Goal: Information Seeking & Learning: Understand process/instructions

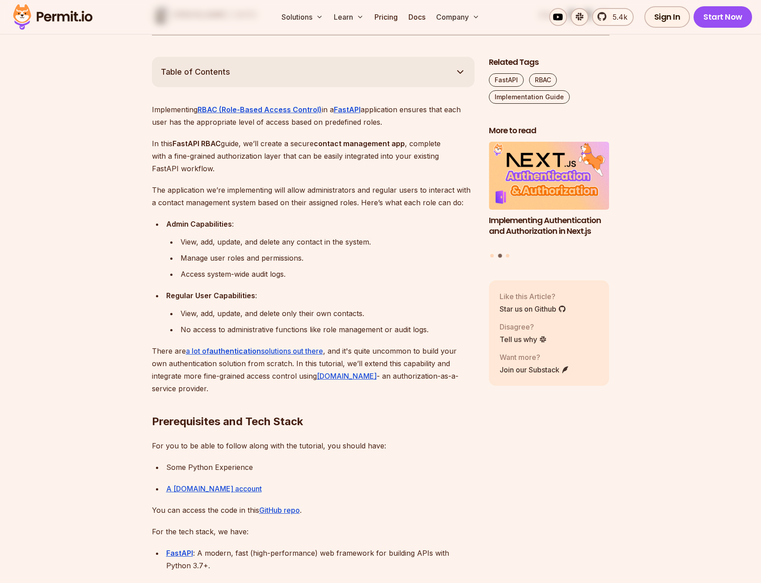
scroll to position [581, 0]
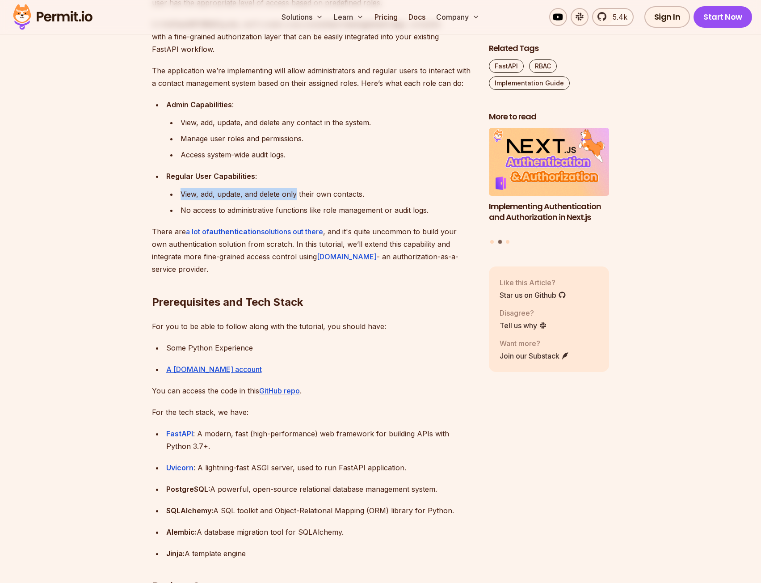
drag, startPoint x: 179, startPoint y: 192, endPoint x: 296, endPoint y: 196, distance: 116.3
click at [296, 196] on li "View, add, update, and delete only their own contacts." at bounding box center [326, 194] width 297 height 13
click at [309, 198] on div "View, add, update, and delete only their own contacts." at bounding box center [328, 194] width 294 height 13
drag, startPoint x: 286, startPoint y: 195, endPoint x: 387, endPoint y: 197, distance: 100.6
click at [354, 195] on div "View, add, update, and delete only their own contacts." at bounding box center [328, 194] width 294 height 13
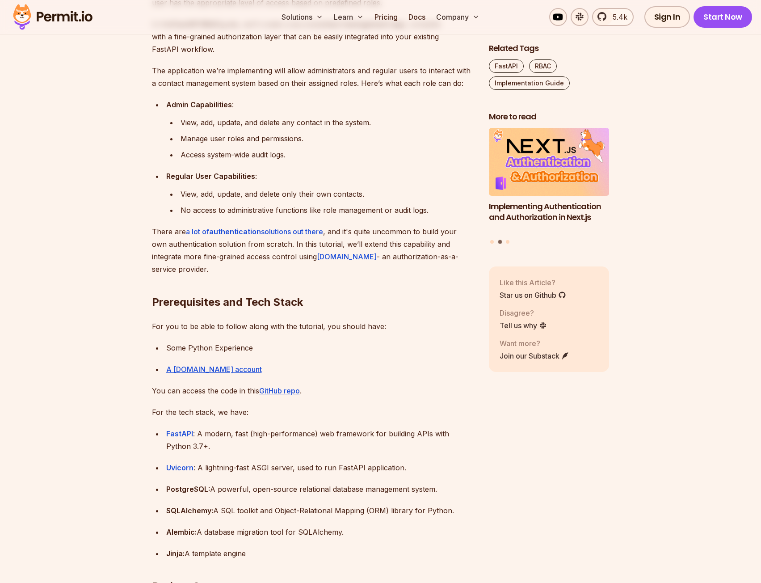
click at [390, 197] on div "View, add, update, and delete only their own contacts." at bounding box center [328, 194] width 294 height 13
drag, startPoint x: 390, startPoint y: 197, endPoint x: 208, endPoint y: 199, distance: 182.4
click at [208, 199] on div "View, add, update, and delete only their own contacts." at bounding box center [328, 194] width 294 height 13
click at [296, 199] on div "View, add, update, and delete only their own contacts." at bounding box center [328, 194] width 294 height 13
drag, startPoint x: 319, startPoint y: 193, endPoint x: 360, endPoint y: 199, distance: 42.1
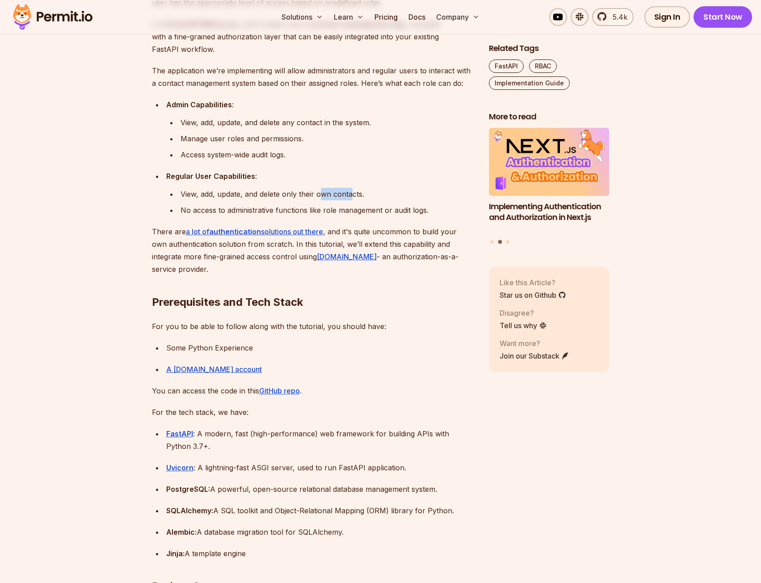
click at [356, 199] on div "View, add, update, and delete only their own contacts." at bounding box center [328, 194] width 294 height 13
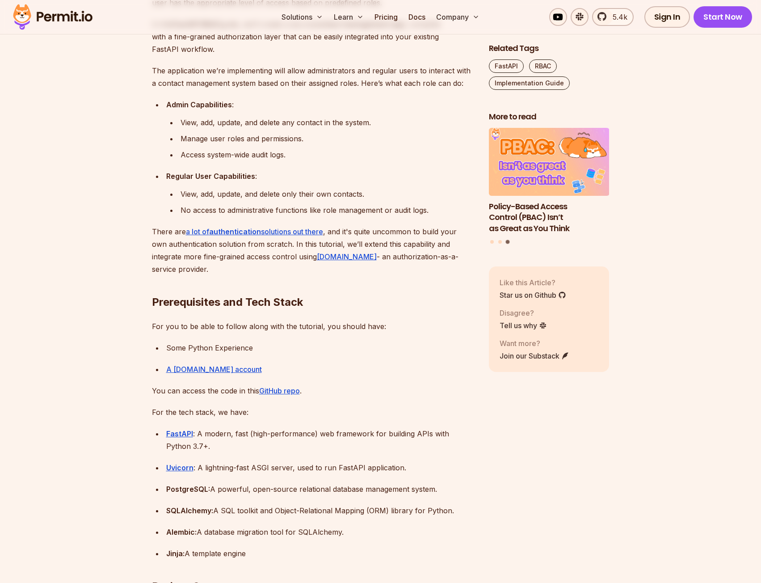
click at [369, 200] on div "View, add, update, and delete only their own contacts." at bounding box center [328, 194] width 294 height 13
drag, startPoint x: 180, startPoint y: 194, endPoint x: 260, endPoint y: 193, distance: 80.0
click at [259, 193] on li "View, add, update, and delete only their own contacts." at bounding box center [326, 194] width 297 height 13
click at [260, 193] on div "View, add, update, and delete only their own contacts." at bounding box center [328, 194] width 294 height 13
drag, startPoint x: 78, startPoint y: 324, endPoint x: 92, endPoint y: 317, distance: 15.8
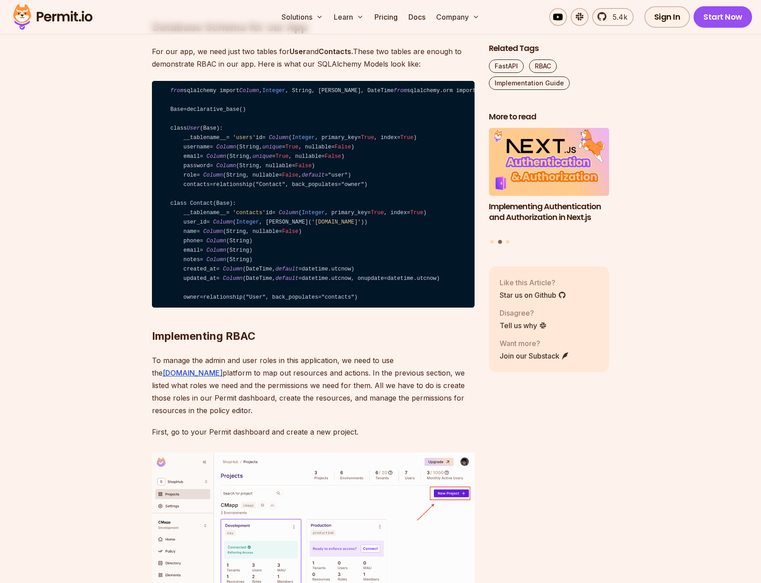
scroll to position [2236, 0]
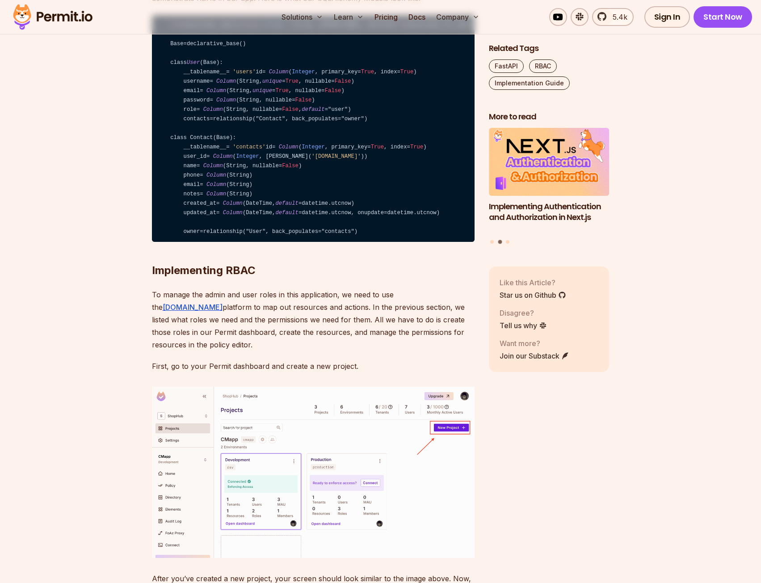
click at [374, 226] on code "from sqlalchemy import Column , Integer , String, ForeignKey, DateTime from sql…" at bounding box center [313, 128] width 323 height 227
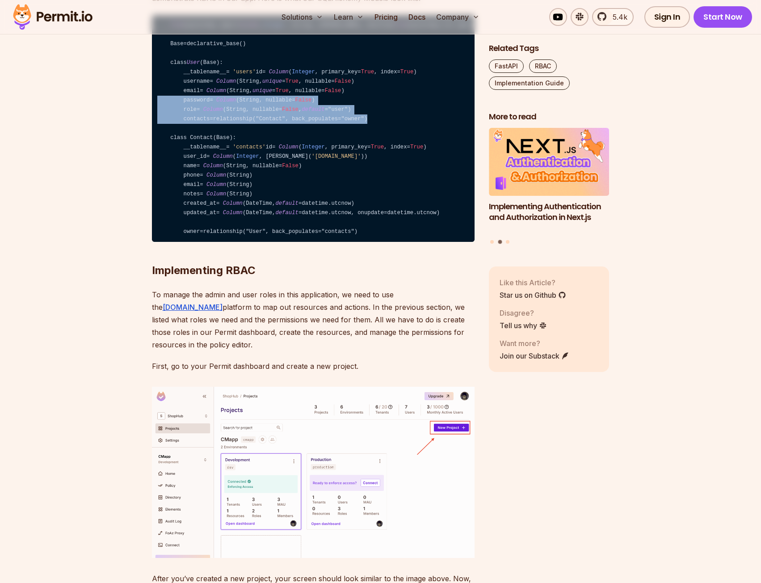
drag, startPoint x: 376, startPoint y: 240, endPoint x: 122, endPoint y: 228, distance: 254.7
click at [321, 238] on code "from sqlalchemy import Column , Integer , String, ForeignKey, DateTime from sql…" at bounding box center [313, 128] width 323 height 227
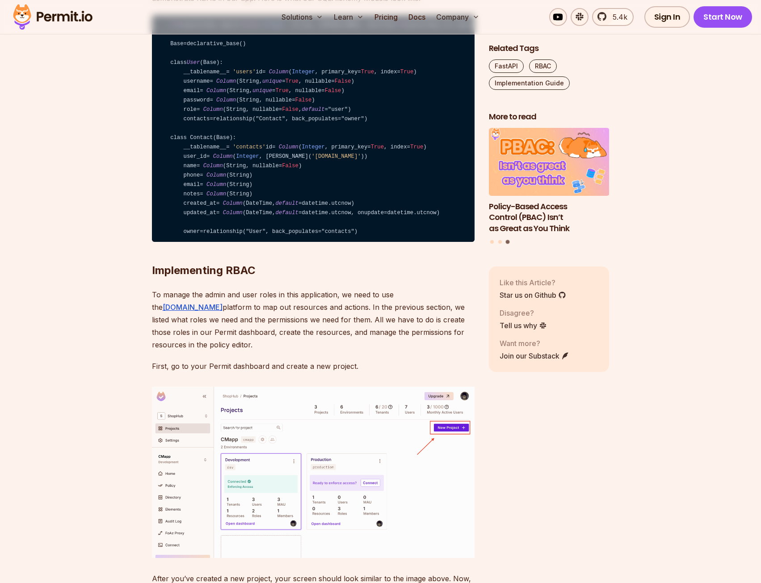
click at [328, 229] on code "from sqlalchemy import Column , Integer , String, ForeignKey, DateTime from sql…" at bounding box center [313, 128] width 323 height 227
click at [387, 234] on code "from sqlalchemy import Column , Integer , String, ForeignKey, DateTime from sql…" at bounding box center [313, 128] width 323 height 227
click at [385, 234] on code "from sqlalchemy import Column , Integer , String, ForeignKey, DateTime from sql…" at bounding box center [313, 128] width 323 height 227
click at [382, 240] on code "from sqlalchemy import Column , Integer , String, ForeignKey, DateTime from sql…" at bounding box center [313, 128] width 323 height 227
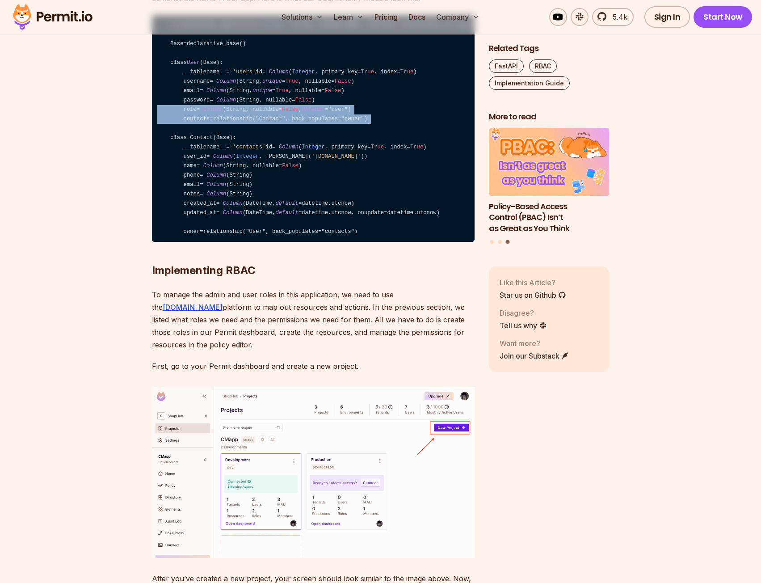
drag, startPoint x: 393, startPoint y: 251, endPoint x: 145, endPoint y: 228, distance: 249.2
click at [290, 242] on code "from sqlalchemy import Column , Integer , String, ForeignKey, DateTime from sql…" at bounding box center [313, 128] width 323 height 227
click at [348, 242] on code "from sqlalchemy import Column , Integer , String, ForeignKey, DateTime from sql…" at bounding box center [313, 128] width 323 height 227
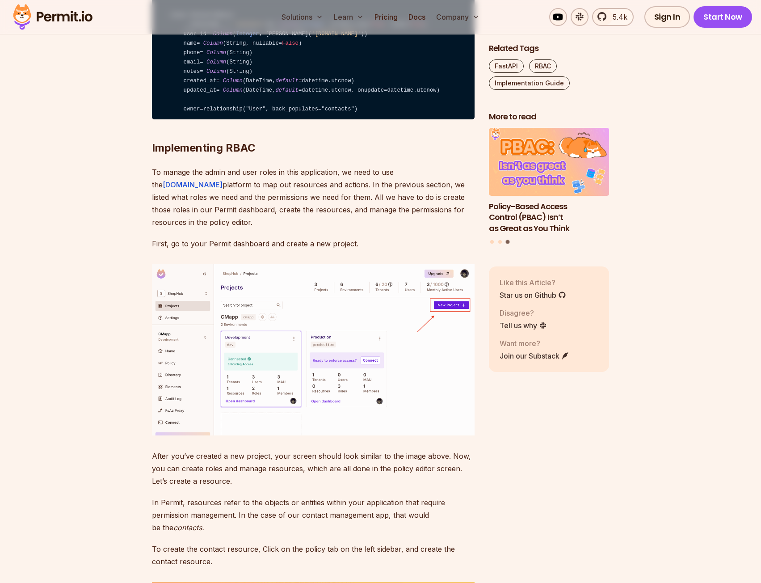
scroll to position [2414, 0]
